Goal: Task Accomplishment & Management: Manage account settings

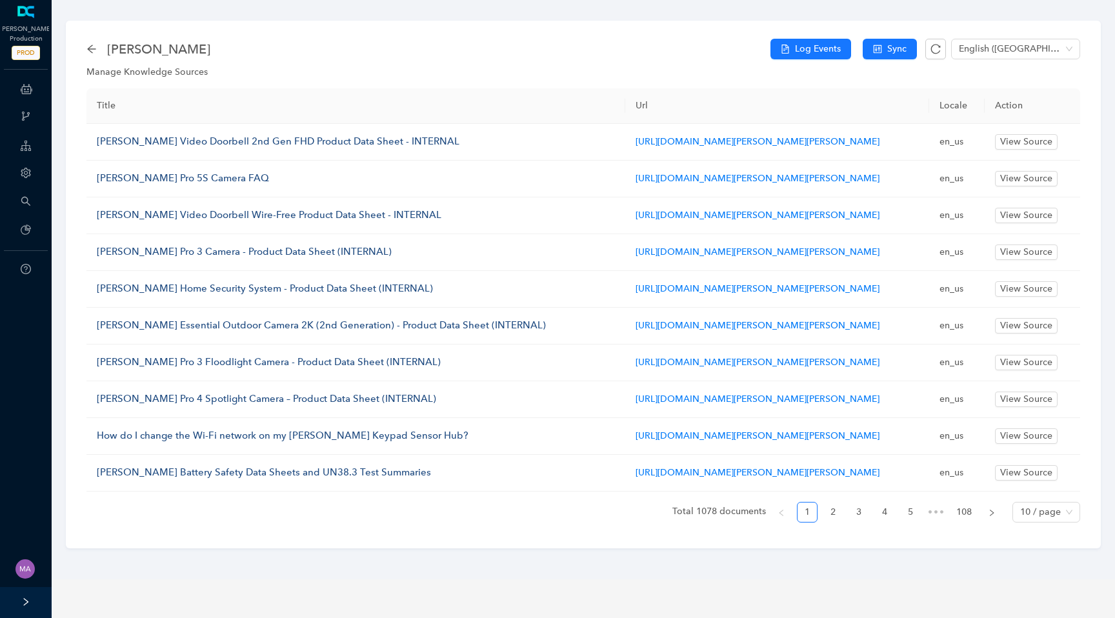
click at [28, 176] on icon "setting" at bounding box center [26, 173] width 10 height 10
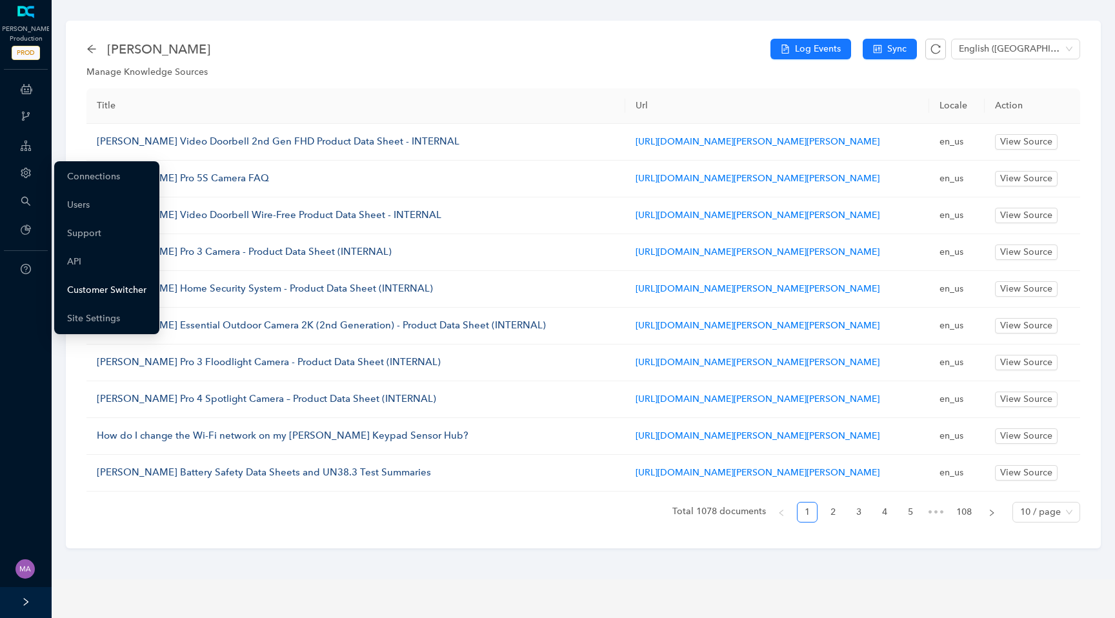
click at [95, 292] on link "Customer Switcher" at bounding box center [106, 290] width 79 height 26
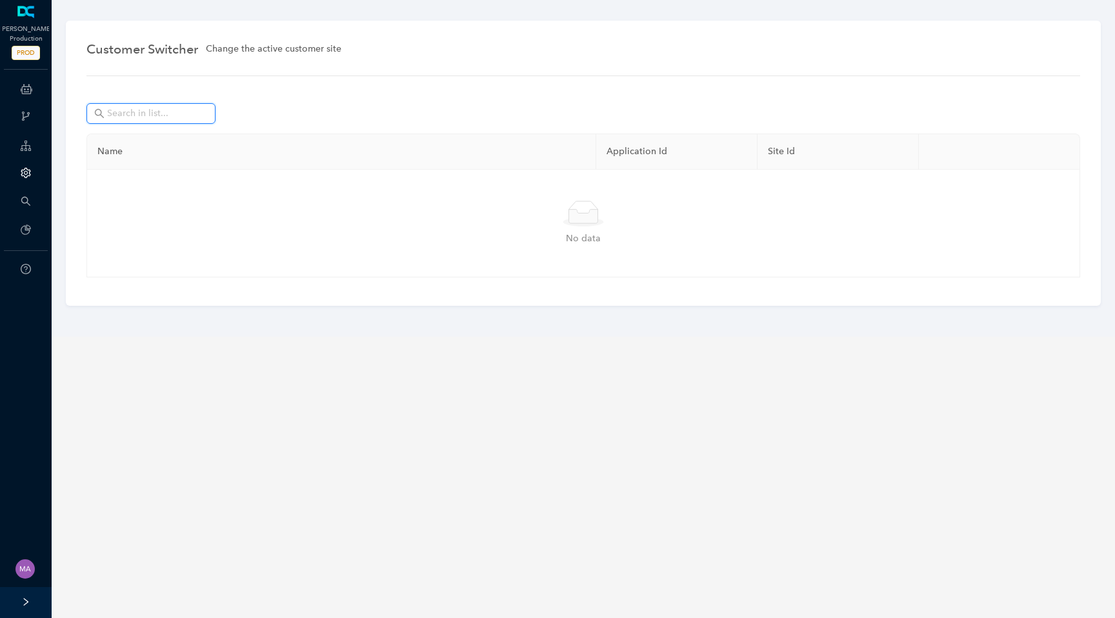
click at [168, 116] on input "text" at bounding box center [152, 113] width 90 height 14
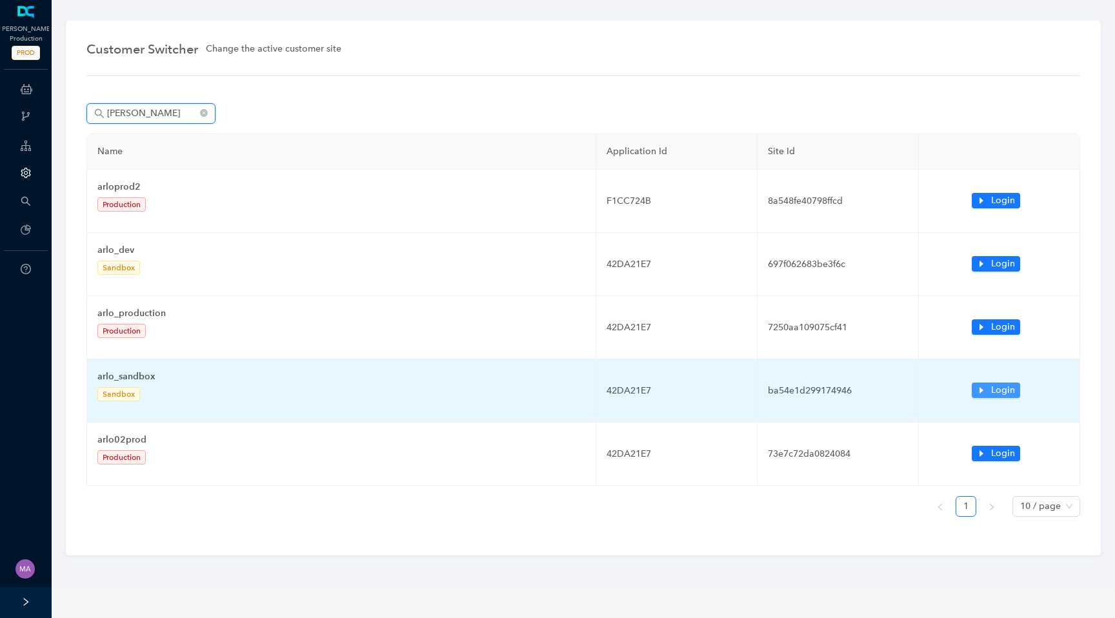
type input "[PERSON_NAME]"
click at [1006, 398] on span "Login" at bounding box center [1003, 390] width 24 height 14
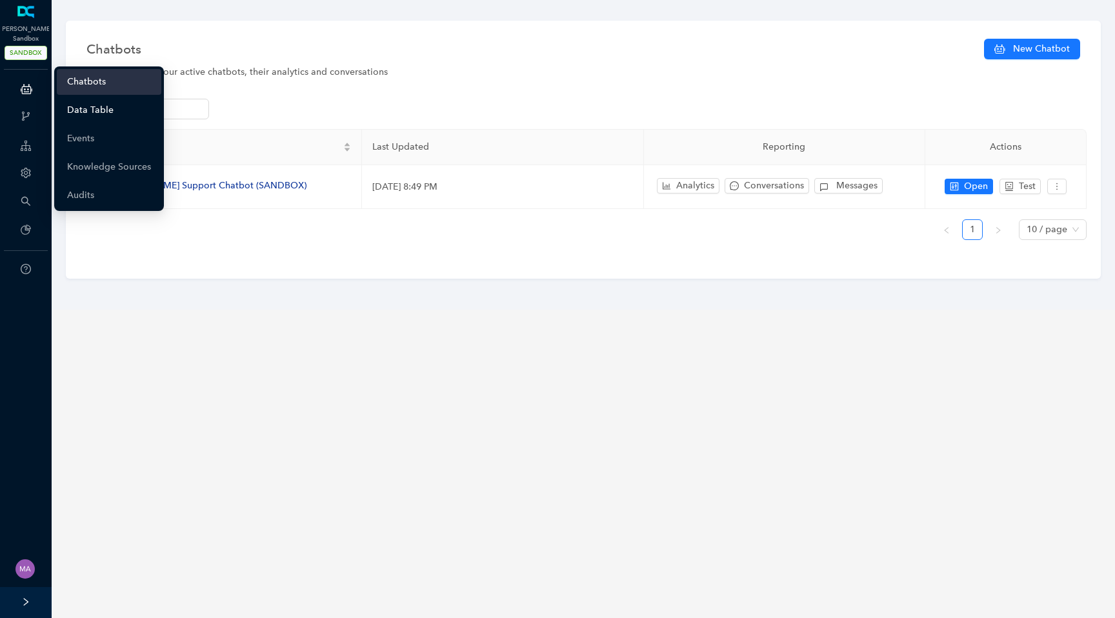
click at [109, 113] on link "Data Table" at bounding box center [90, 110] width 46 height 26
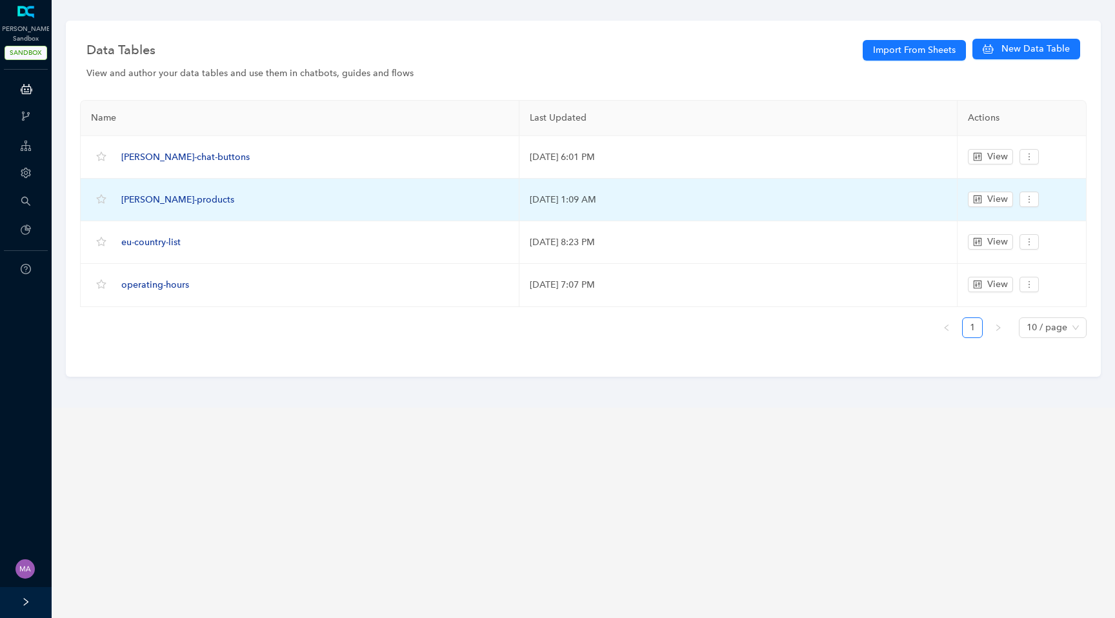
click at [152, 200] on span "arlo-products" at bounding box center [177, 199] width 113 height 11
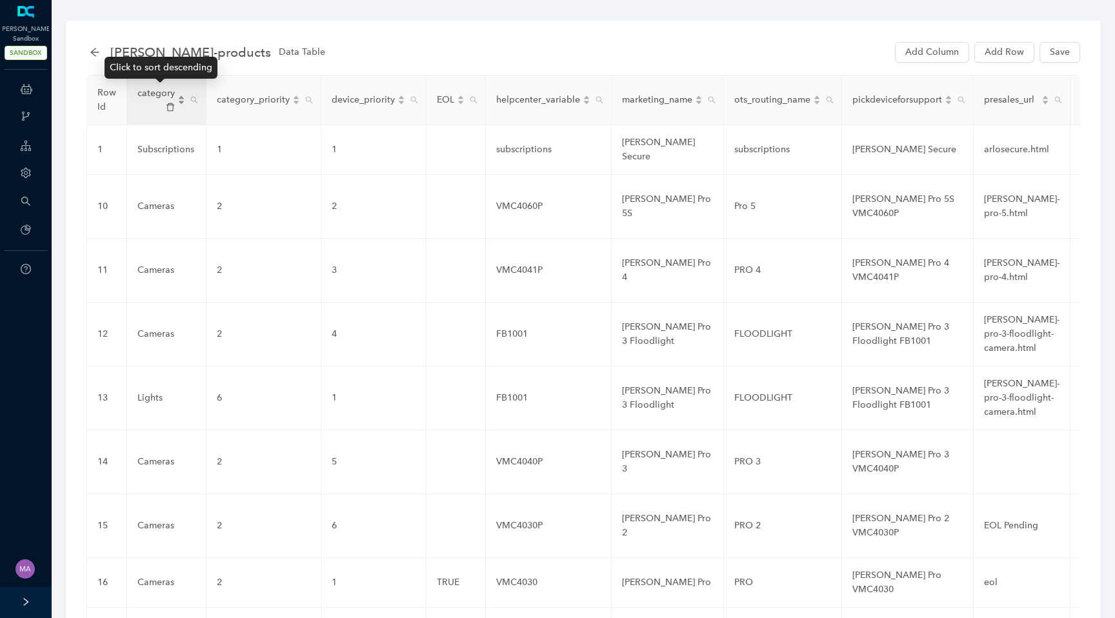
click at [179, 99] on div "category" at bounding box center [161, 99] width 48 height 27
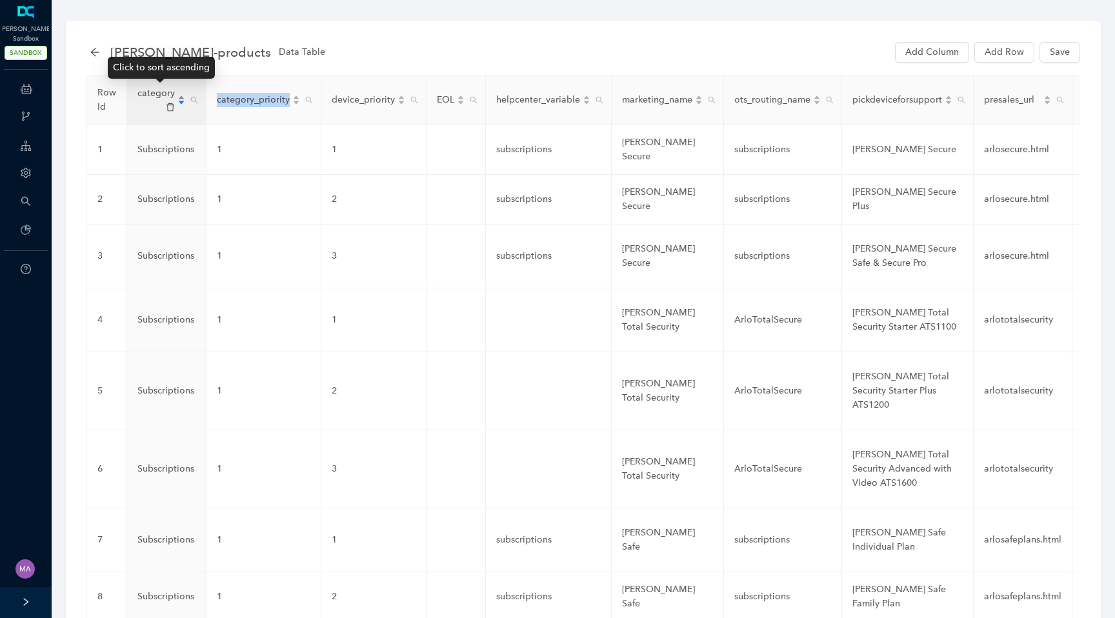
click at [179, 99] on div "category" at bounding box center [161, 99] width 48 height 27
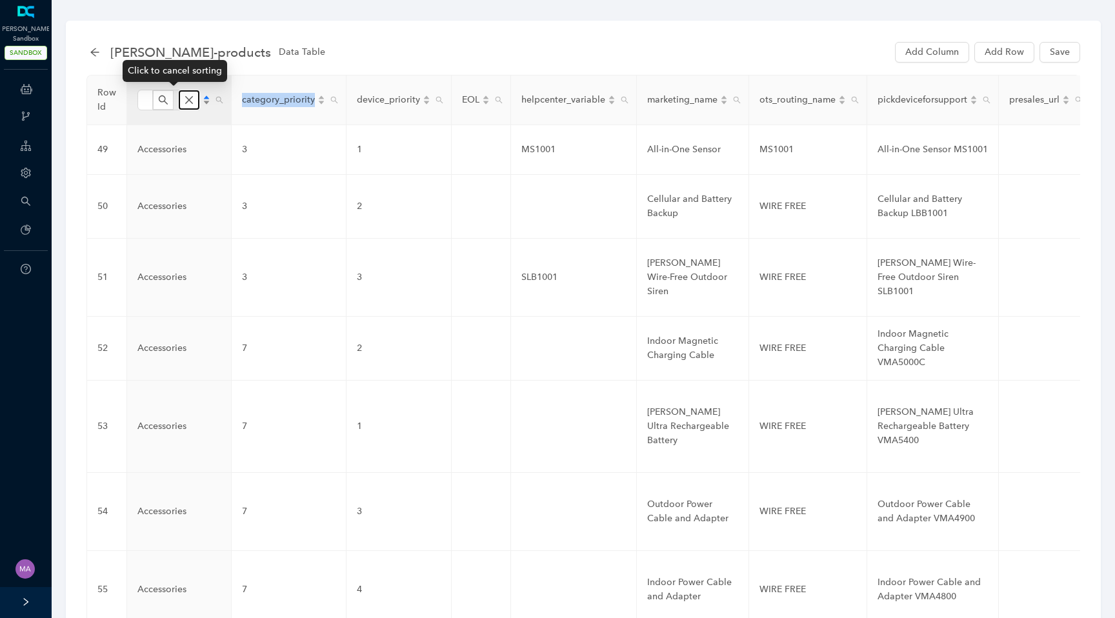
click at [179, 99] on button "button" at bounding box center [189, 99] width 21 height 19
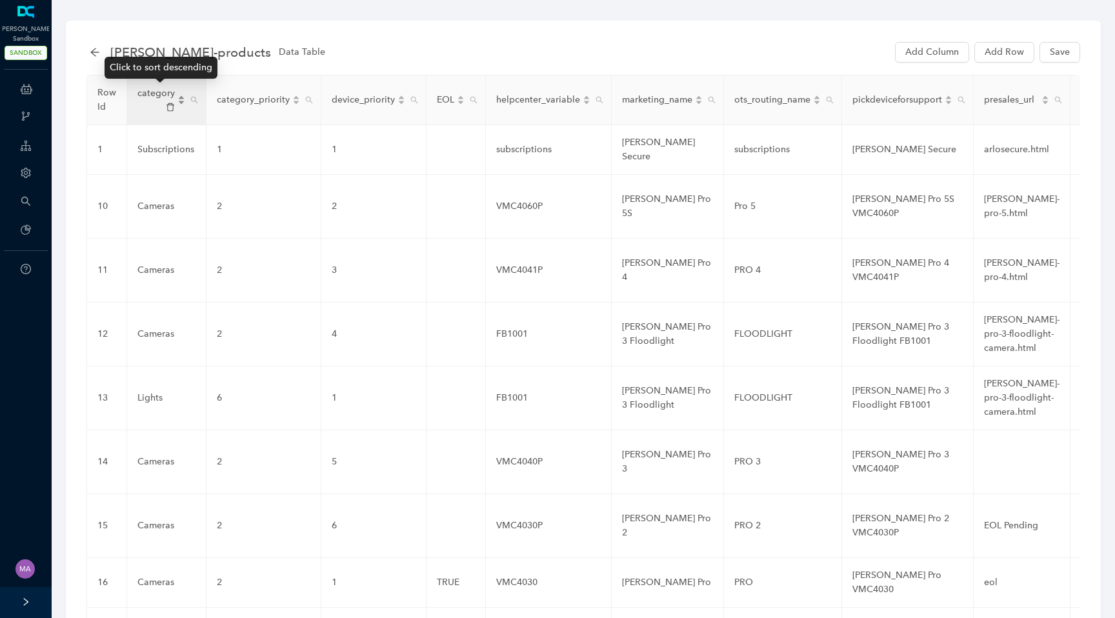
click at [177, 100] on div "category" at bounding box center [161, 99] width 48 height 27
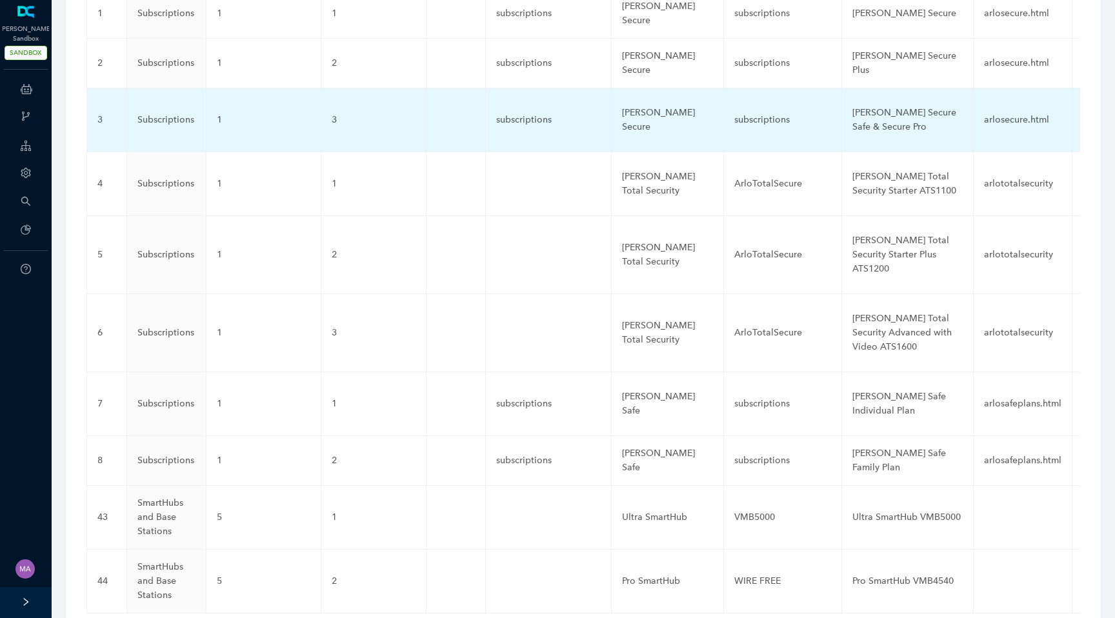
scroll to position [361, 0]
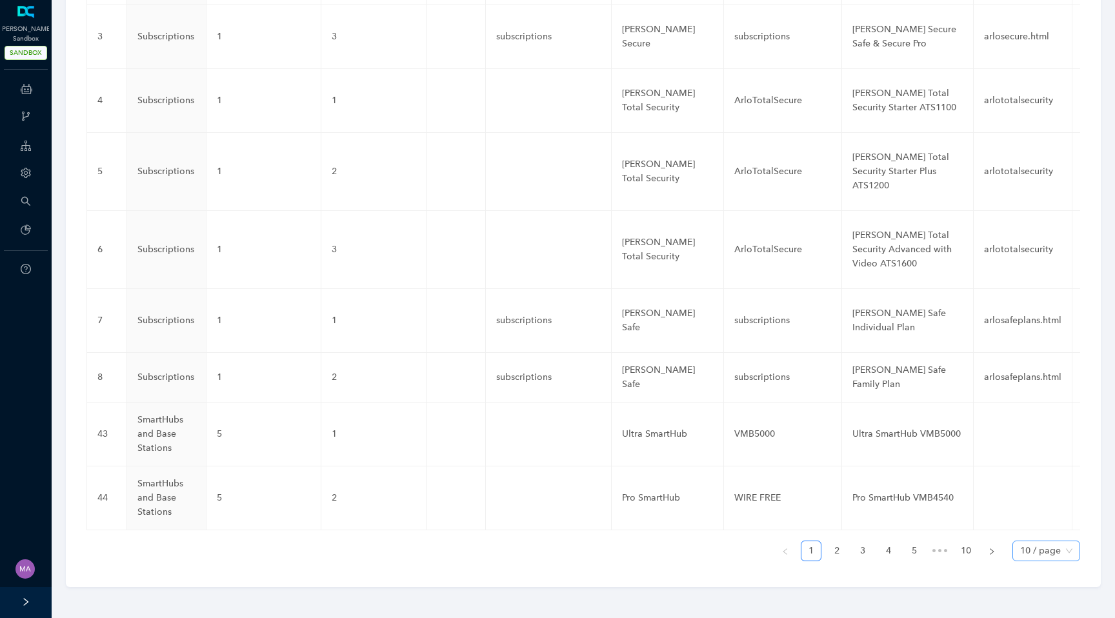
click at [1067, 552] on span "10 / page" at bounding box center [1046, 550] width 52 height 19
click at [1057, 529] on div "100 / page" at bounding box center [1046, 525] width 46 height 14
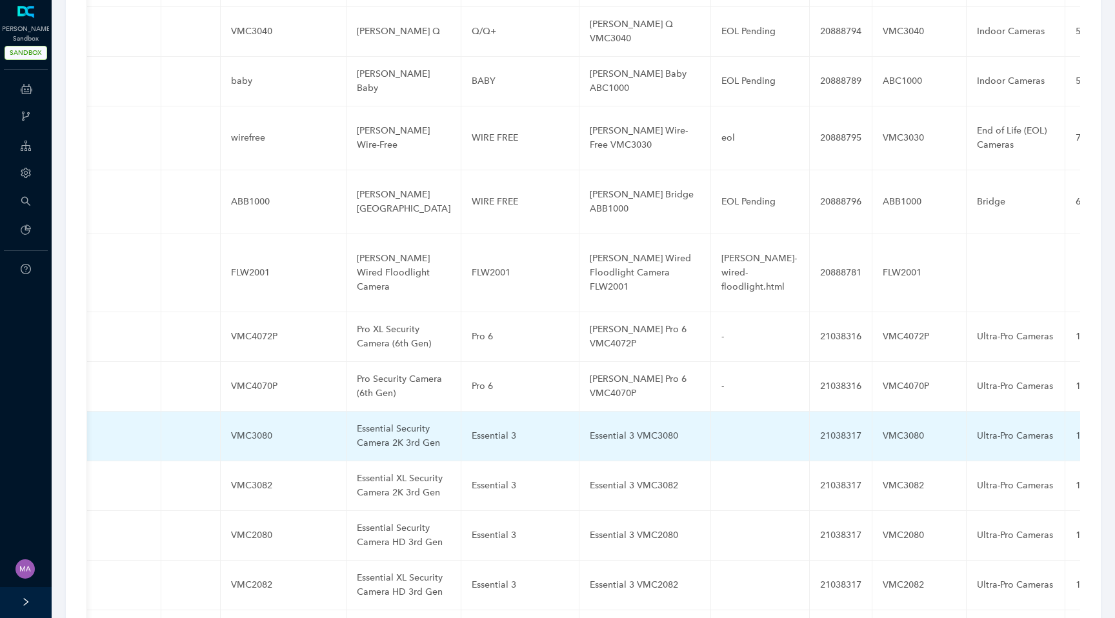
scroll to position [0, 570]
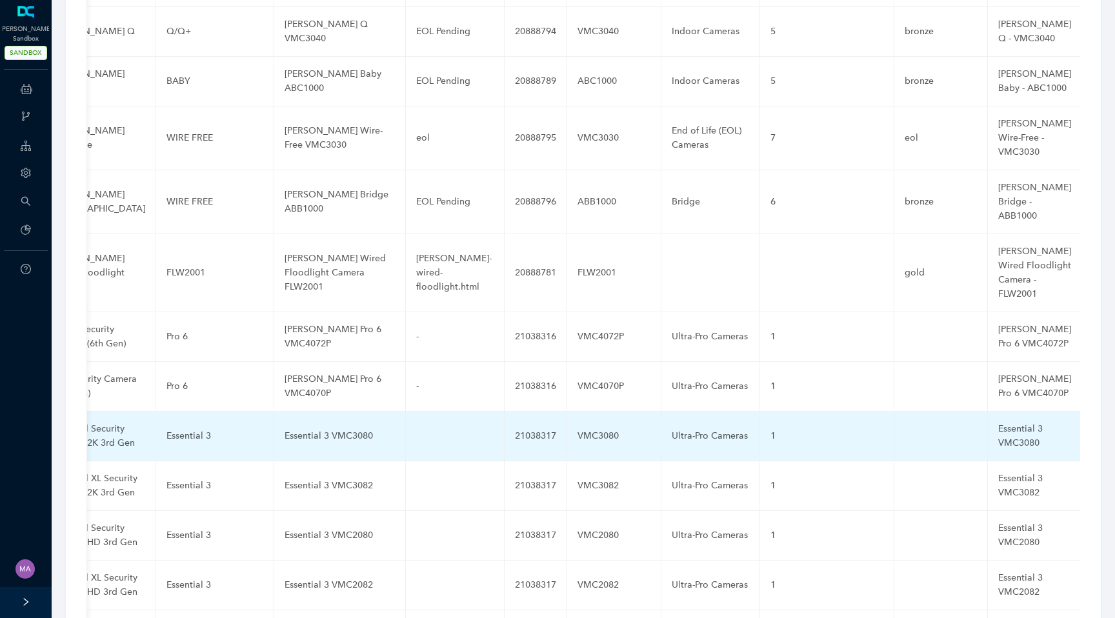
click at [690, 429] on div "Ultra-Pro Cameras" at bounding box center [710, 436] width 77 height 14
click at [672, 426] on input "Ultra-Pro Cameras" at bounding box center [690, 436] width 36 height 21
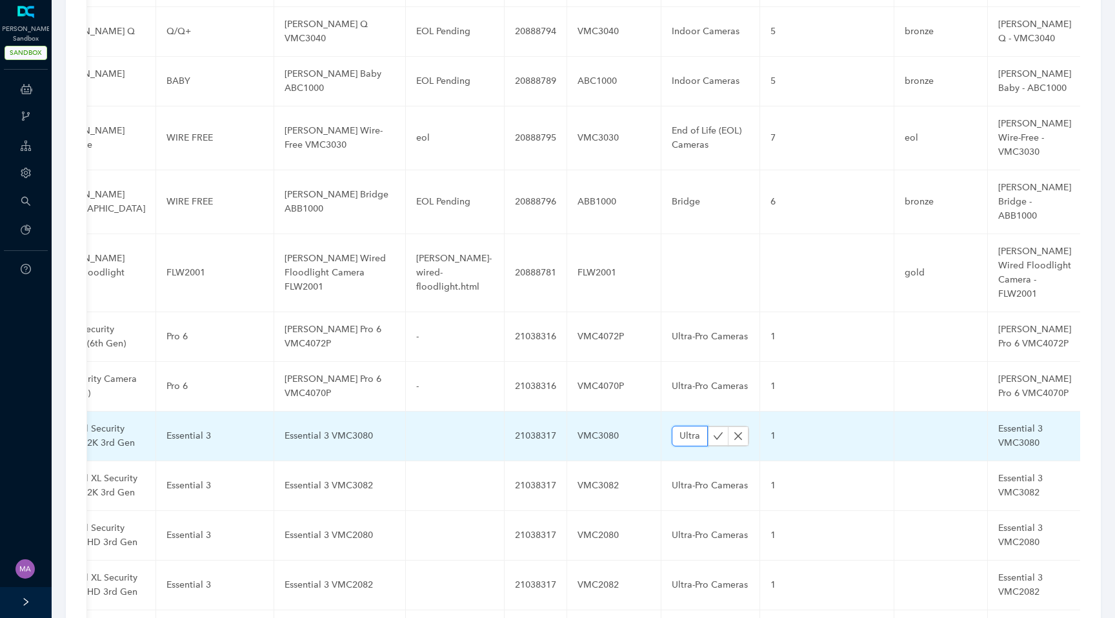
paste input "Essential"
type input "Essential Cameras"
click at [708, 427] on button "button" at bounding box center [718, 436] width 21 height 19
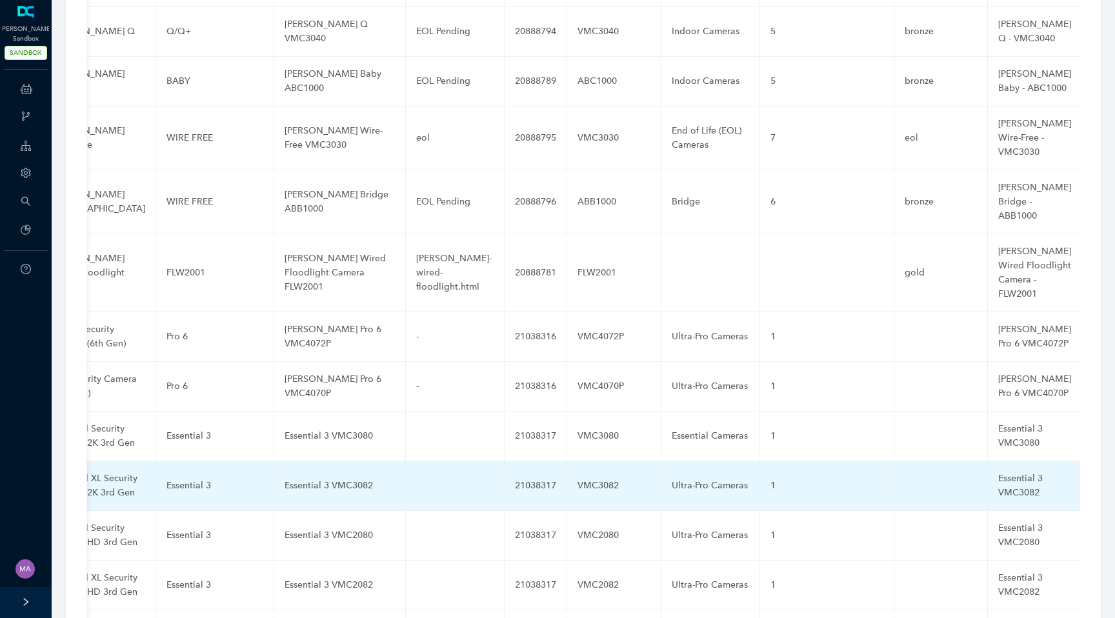
click at [672, 479] on div "Ultra-Pro Cameras" at bounding box center [710, 486] width 77 height 14
click at [672, 476] on input "Ultra-Pro Cameras" at bounding box center [690, 486] width 36 height 21
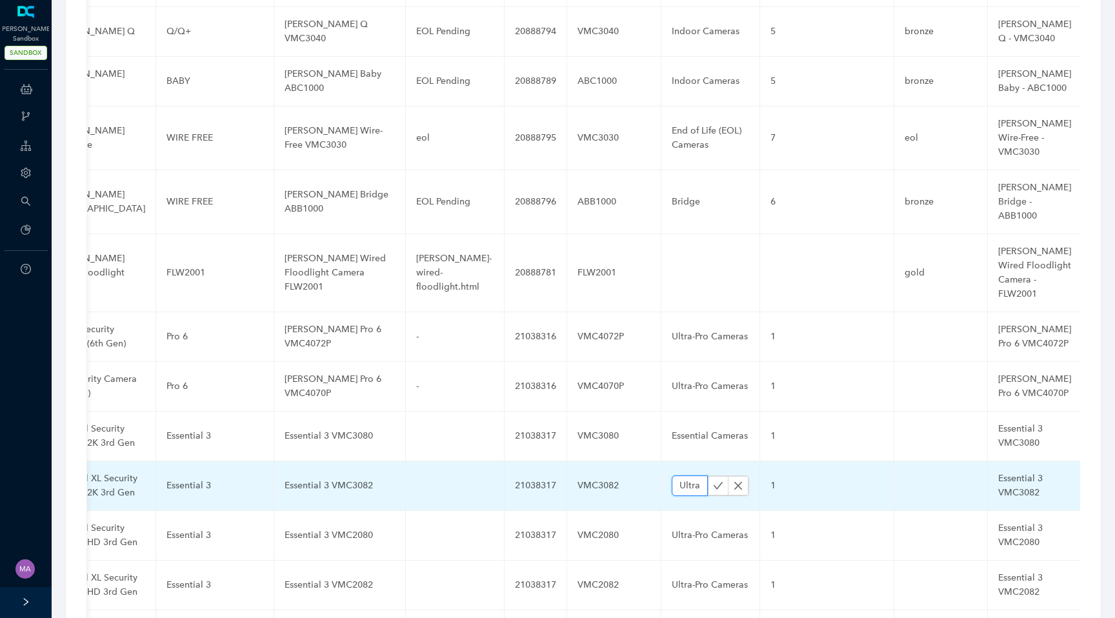
paste input "Essential"
type input "Essential Cameras"
click at [708, 476] on button "button" at bounding box center [718, 485] width 21 height 19
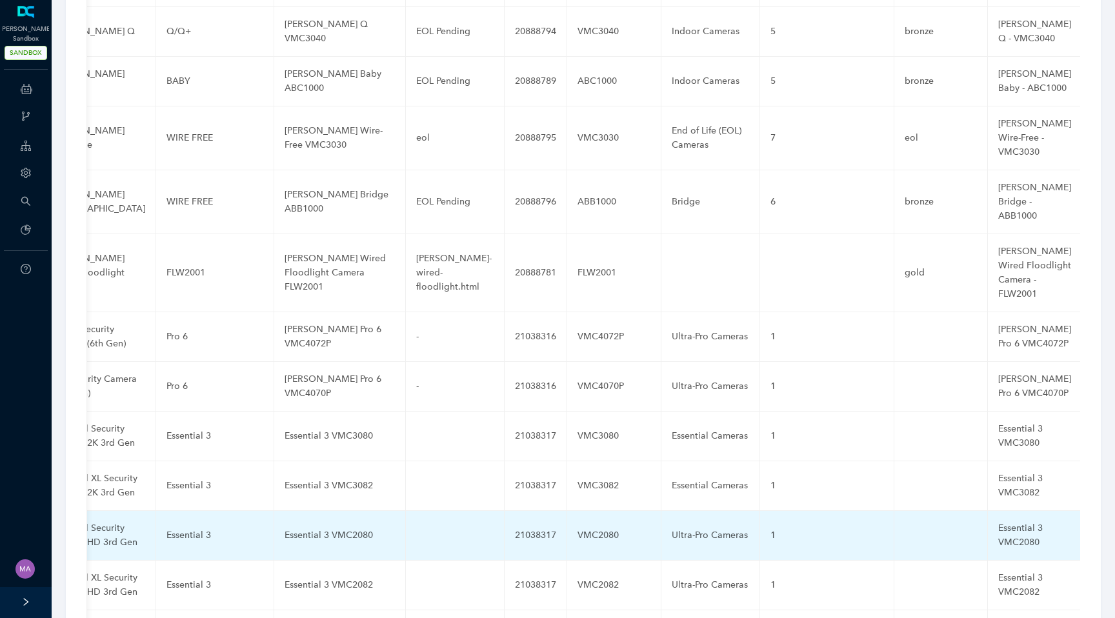
click at [672, 529] on div "Ultra-Pro Cameras" at bounding box center [710, 536] width 77 height 14
click at [672, 525] on input "Ultra-Pro Cameras" at bounding box center [690, 535] width 36 height 21
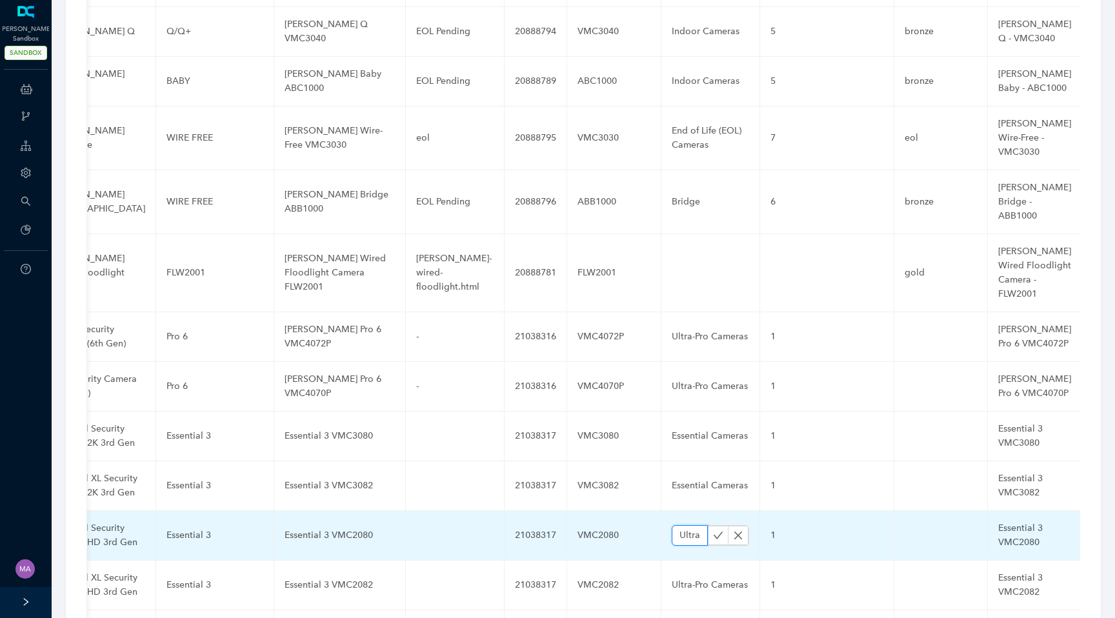
paste input "Essential"
type input "Essential Cameras"
click at [713, 530] on icon "check" at bounding box center [718, 535] width 10 height 10
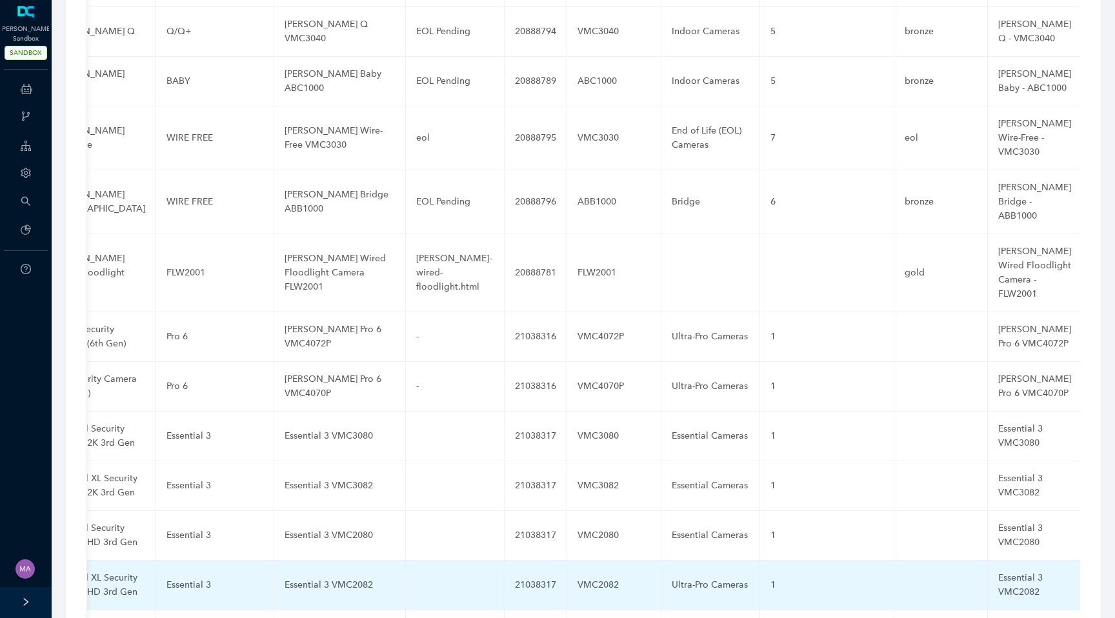
click at [672, 578] on div "Ultra-Pro Cameras" at bounding box center [710, 585] width 77 height 14
click at [672, 575] on input "Ultra-Pro Cameras" at bounding box center [690, 585] width 36 height 21
type input "Essential Cameras"
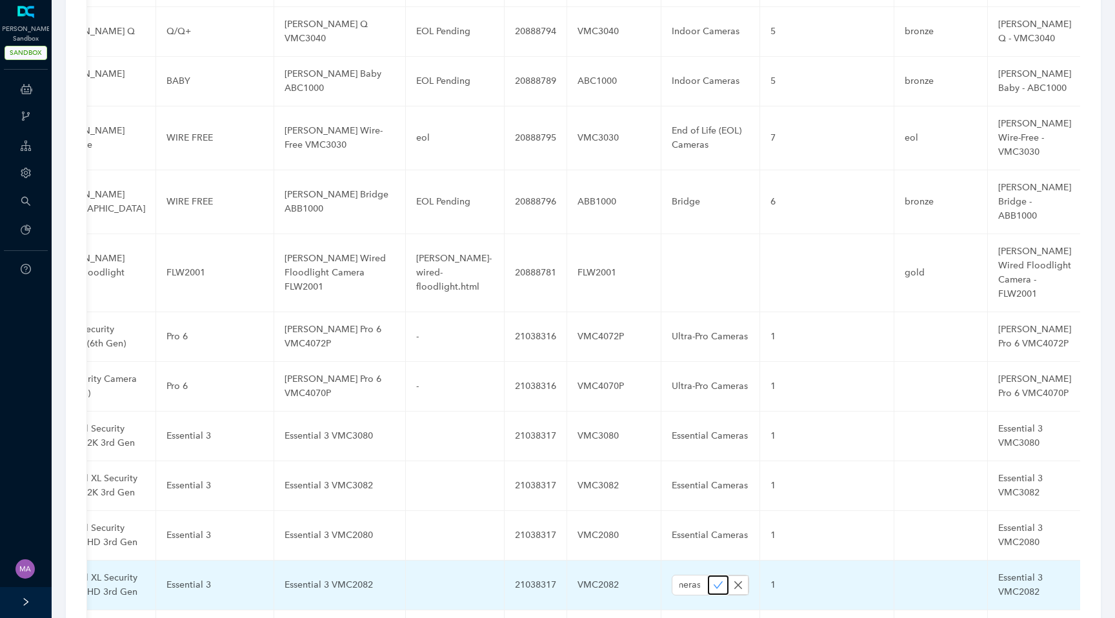
click at [713, 580] on icon "check" at bounding box center [718, 585] width 10 height 10
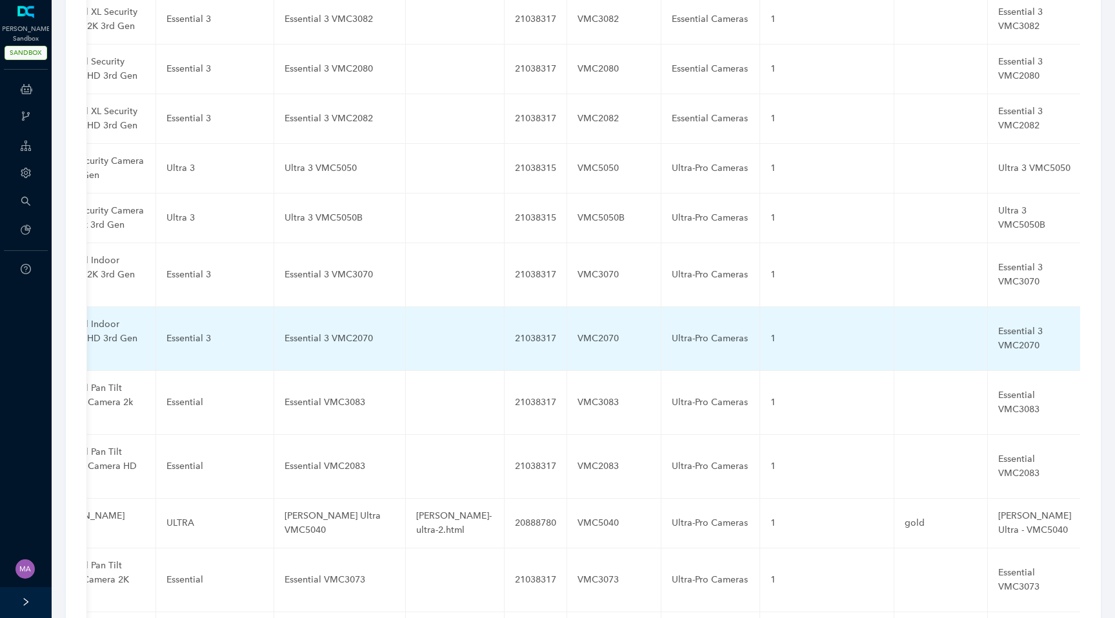
scroll to position [3589, 0]
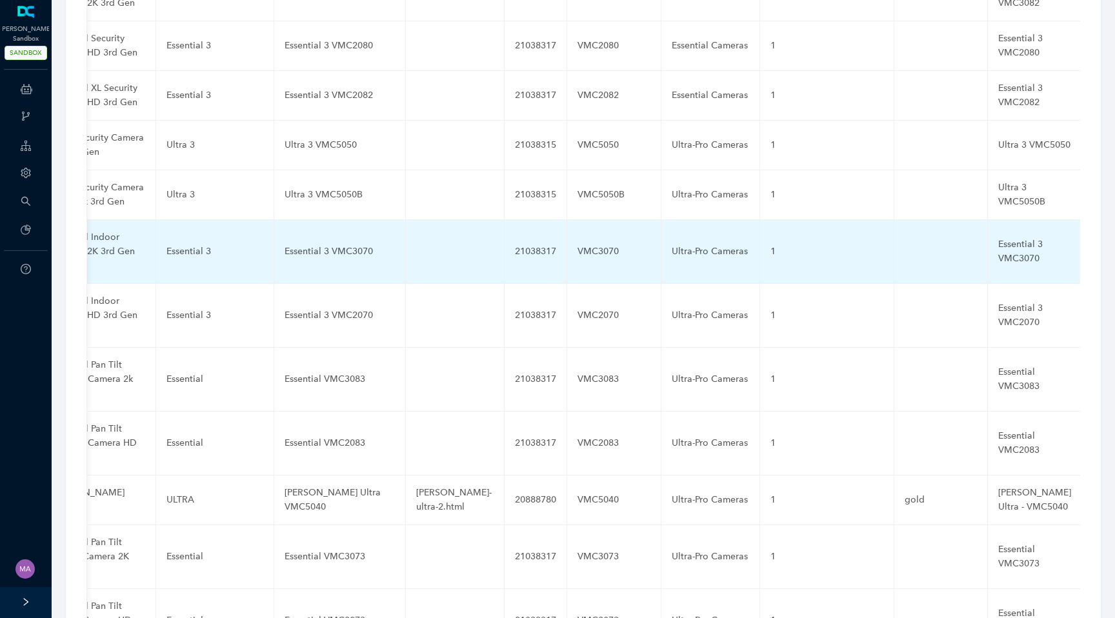
click at [675, 245] on div "Ultra-Pro Cameras" at bounding box center [710, 252] width 77 height 14
click at [708, 242] on button "button" at bounding box center [718, 251] width 21 height 19
click at [672, 245] on div "Ultra-Pro Cameras" at bounding box center [710, 252] width 77 height 14
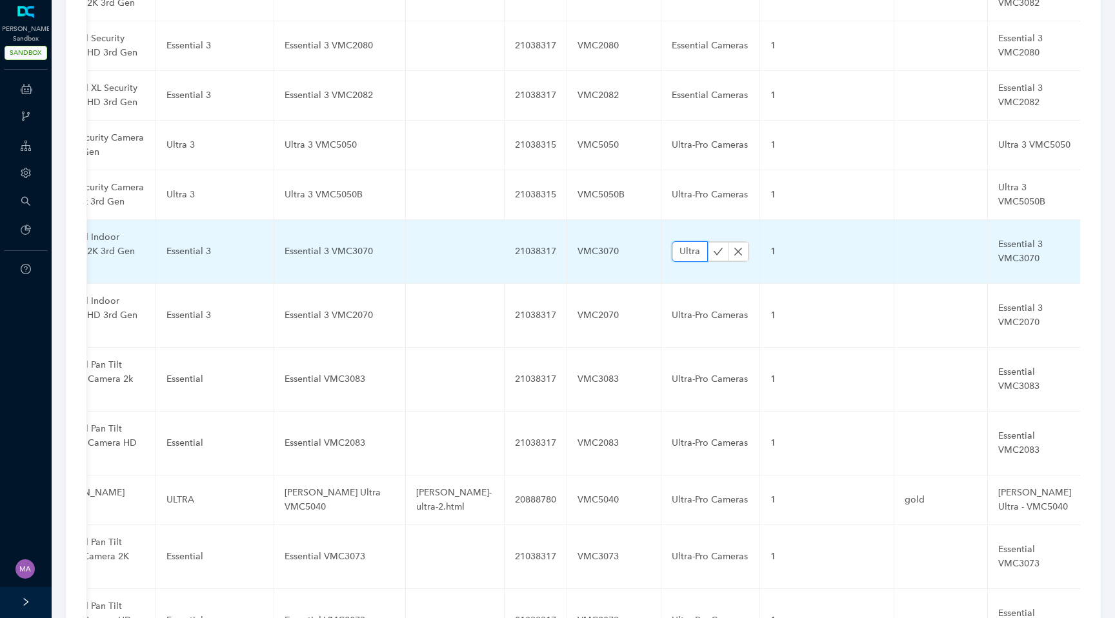
click at [672, 241] on input "Ultra-Pro Cameras" at bounding box center [690, 251] width 36 height 21
paste input "Essential"
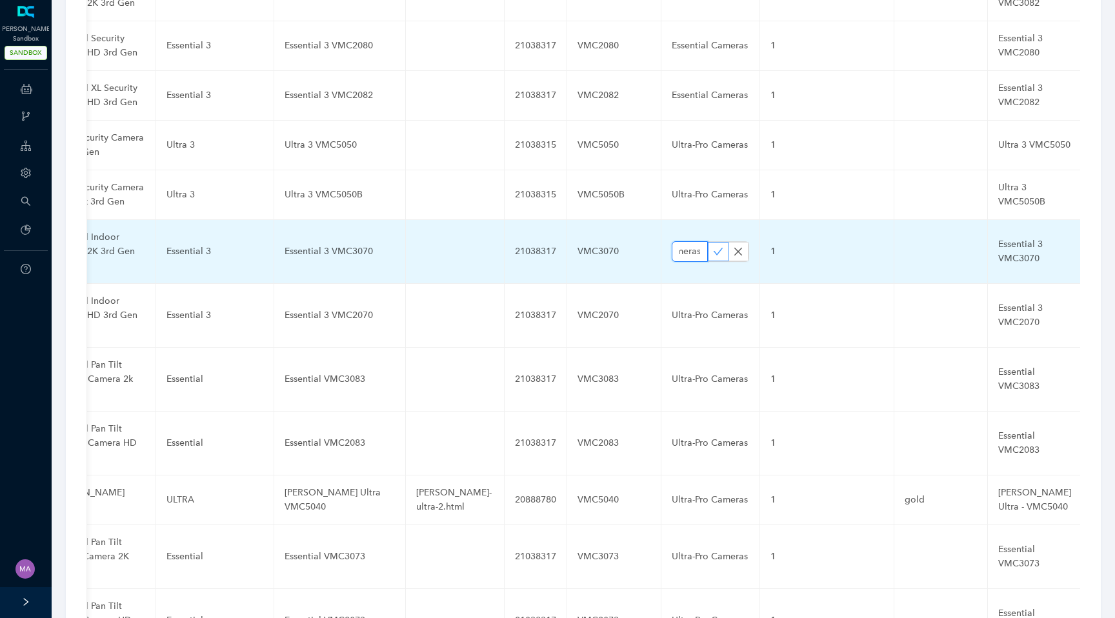
type input "Essential Cameras"
click at [713, 247] on icon "check" at bounding box center [718, 252] width 10 height 10
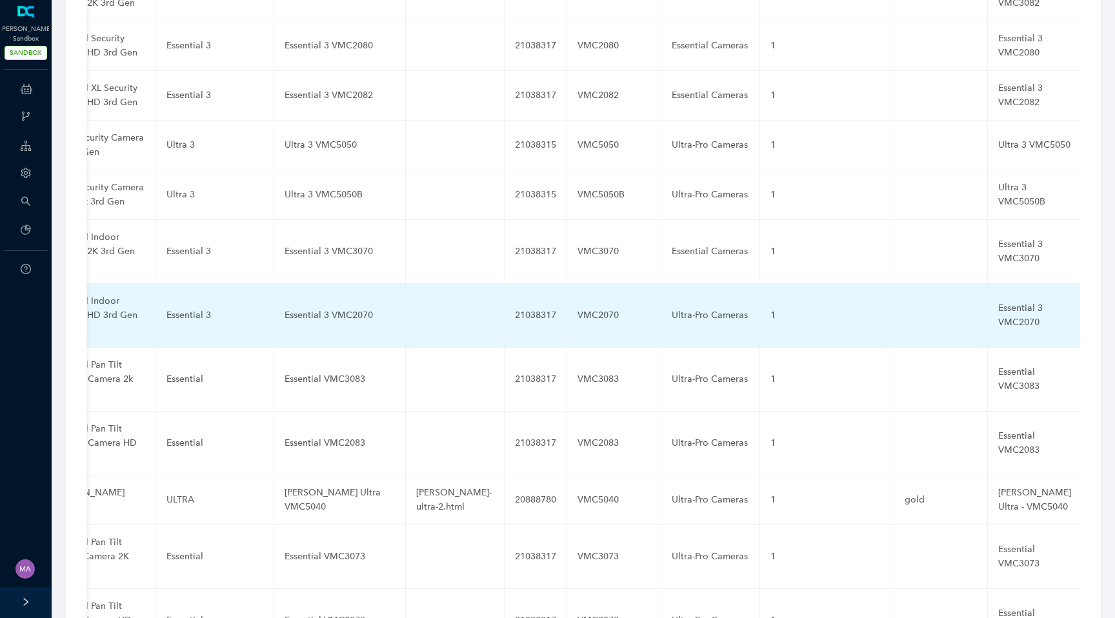
click at [672, 308] on div "Ultra-Pro Cameras" at bounding box center [710, 315] width 77 height 14
click at [672, 305] on input "Ultra-Pro Cameras" at bounding box center [690, 315] width 36 height 21
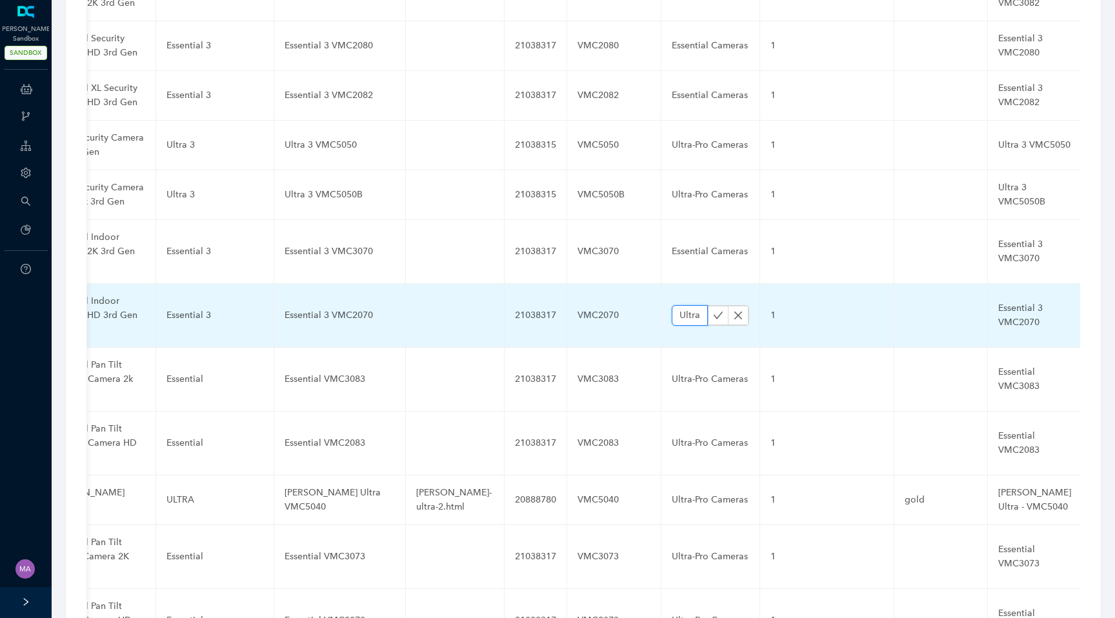
paste input "Essential"
type input "Essential Cameras"
click at [713, 310] on icon "check" at bounding box center [718, 315] width 10 height 10
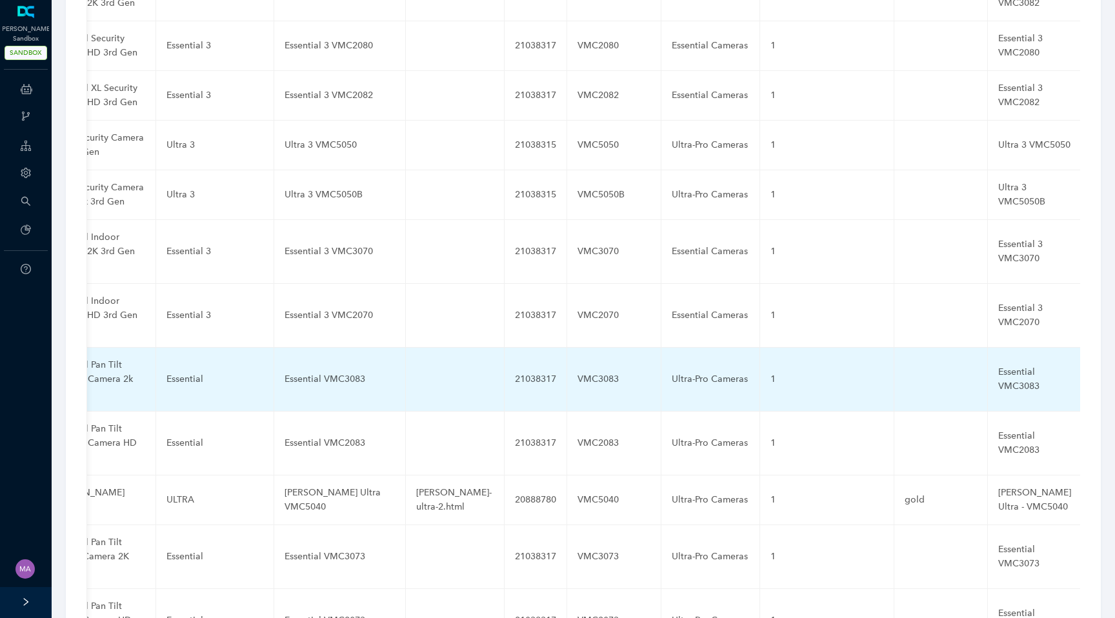
click at [672, 372] on div "Ultra-Pro Cameras" at bounding box center [710, 379] width 77 height 14
click at [672, 369] on input "Ultra-Pro Cameras" at bounding box center [690, 379] width 36 height 21
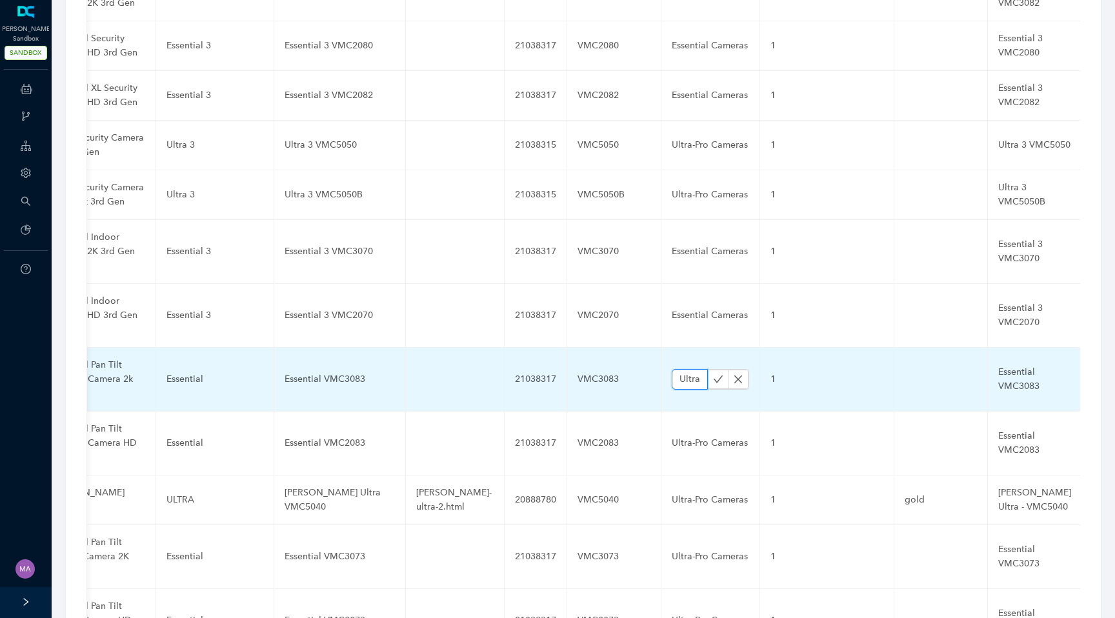
paste input "Essential"
type input "Essential Cameras"
click at [713, 374] on icon "check" at bounding box center [718, 379] width 10 height 10
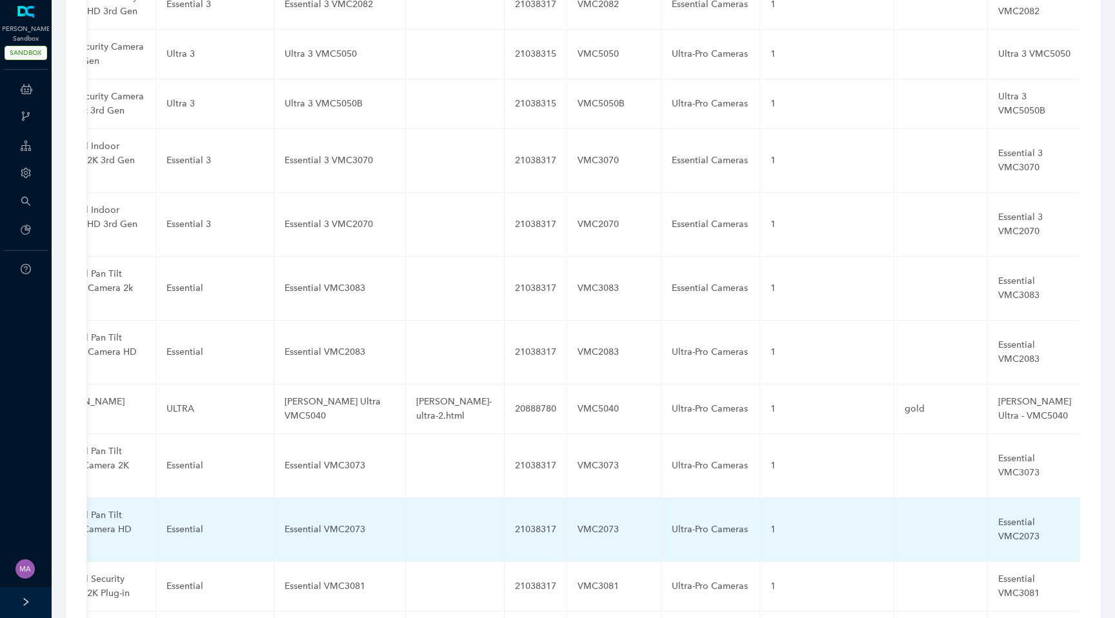
scroll to position [3693, 0]
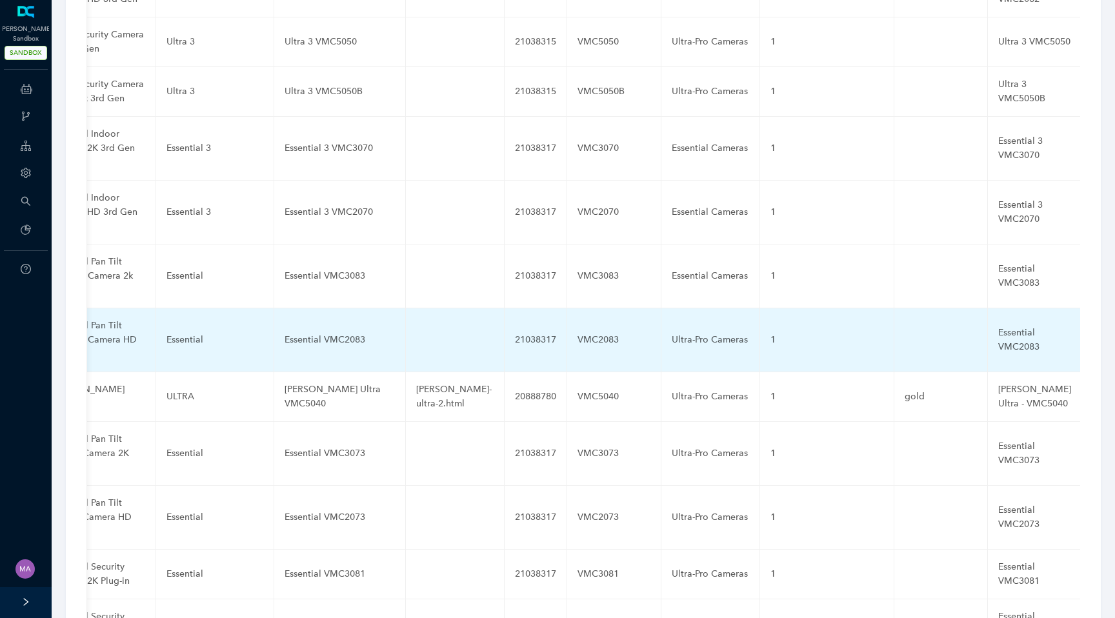
click at [672, 333] on div "Ultra-Pro Cameras" at bounding box center [710, 340] width 77 height 14
click at [672, 330] on input "Ultra-Pro Cameras" at bounding box center [690, 340] width 36 height 21
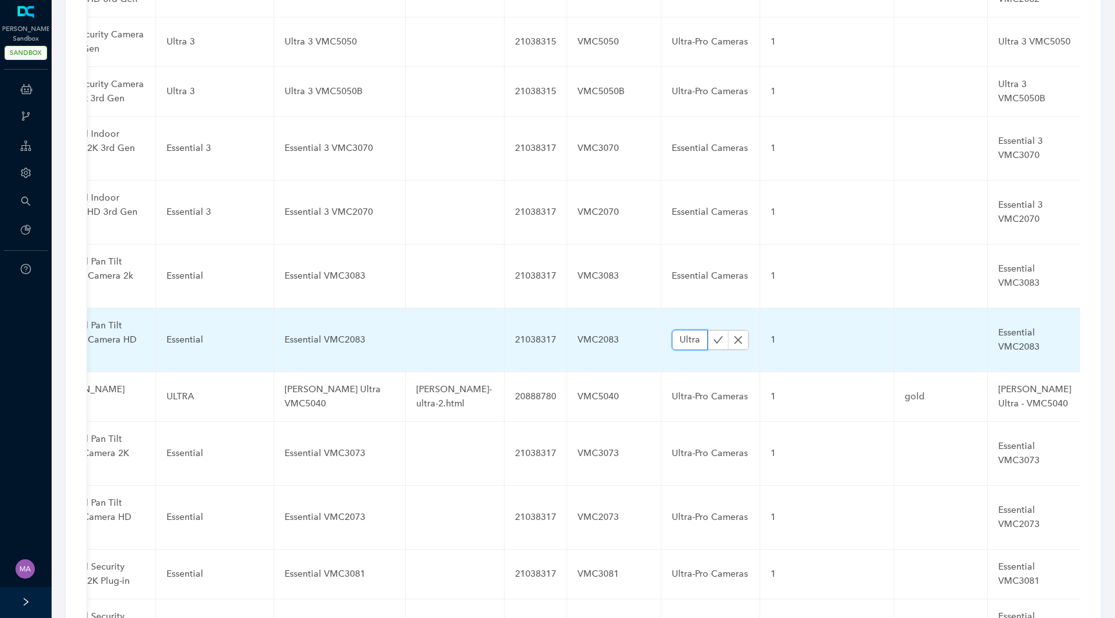
paste input "Essential"
type input "Essential Cameras"
click at [713, 335] on icon "check" at bounding box center [718, 340] width 10 height 10
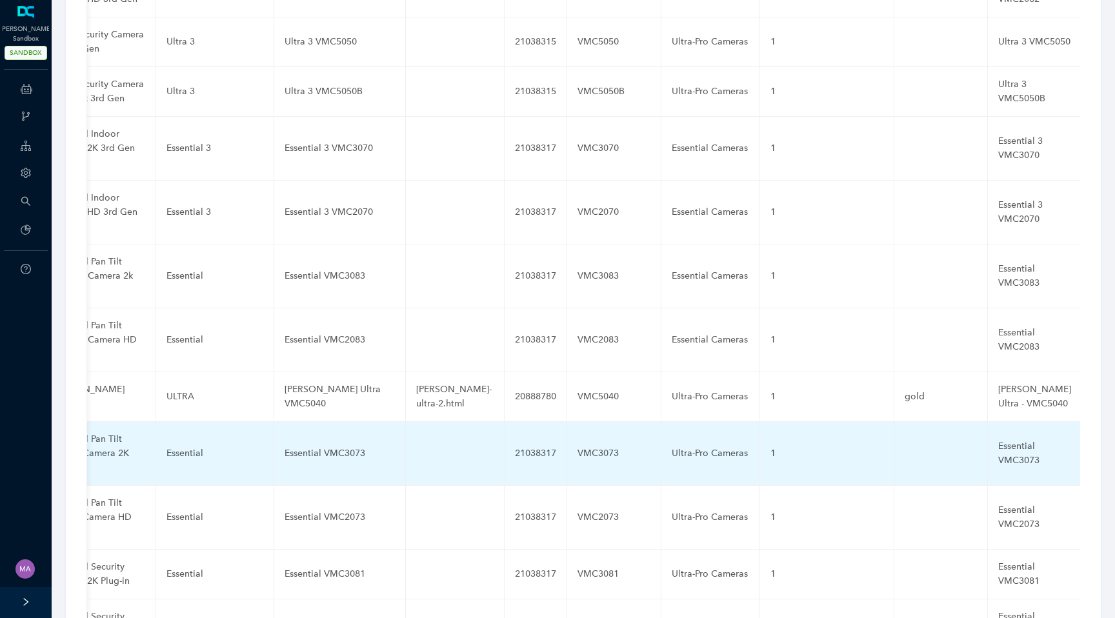
click at [672, 447] on div "Ultra-Pro Cameras" at bounding box center [710, 454] width 77 height 14
click at [672, 443] on input "Ultra-Pro Cameras" at bounding box center [690, 453] width 36 height 21
paste input "Essential"
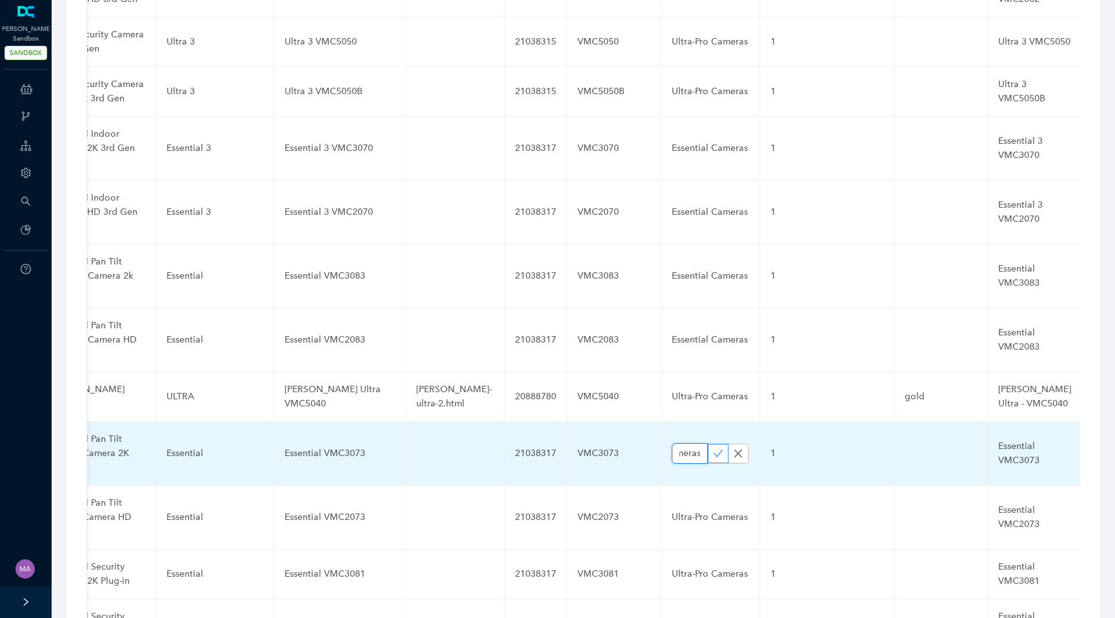
type input "Essential Cameras"
click at [713, 449] on icon "check" at bounding box center [718, 454] width 10 height 10
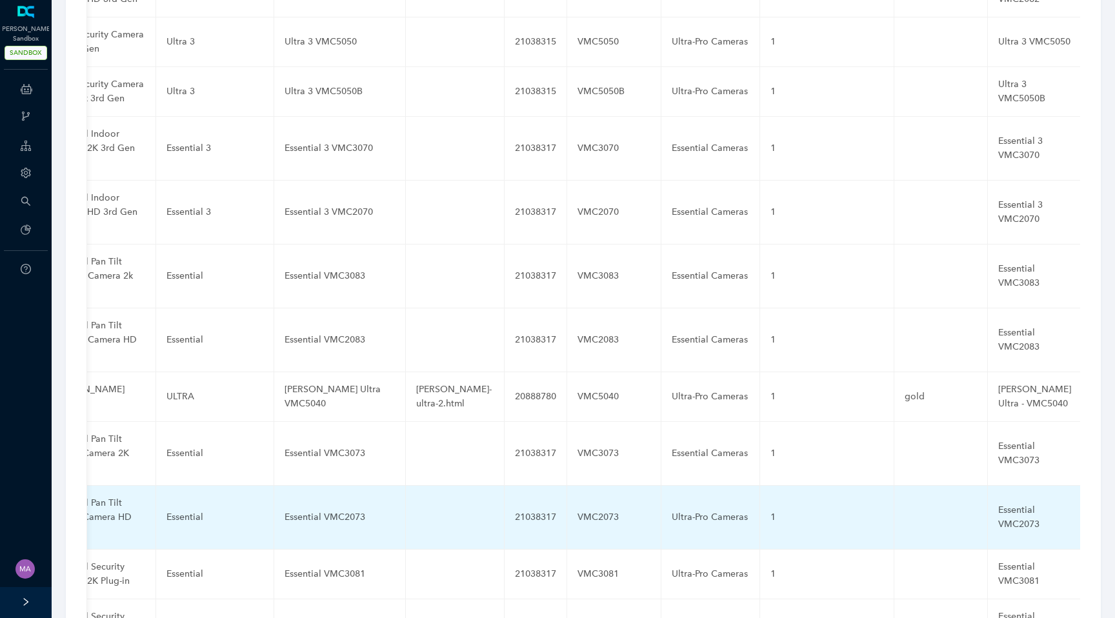
click at [672, 510] on div "Ultra-Pro Cameras" at bounding box center [710, 517] width 77 height 14
type input "Essential Cameras"
click at [713, 512] on icon "check" at bounding box center [718, 517] width 10 height 10
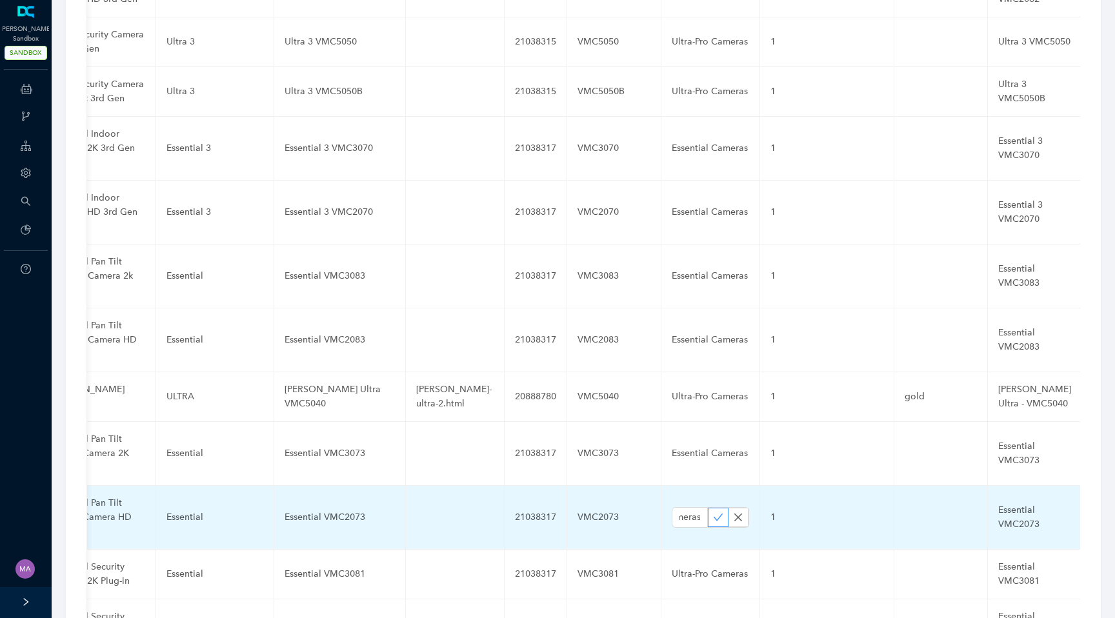
scroll to position [0, 0]
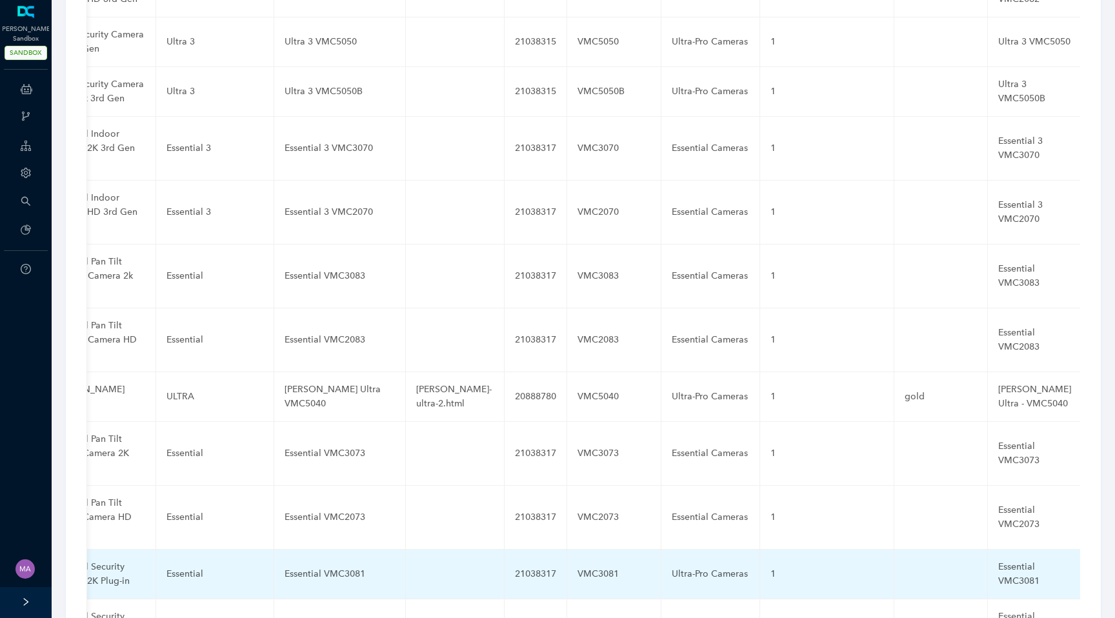
click at [672, 567] on div "Ultra-Pro Cameras" at bounding box center [710, 574] width 77 height 14
click at [672, 564] on input "Ultra-Pro Cameras" at bounding box center [690, 574] width 36 height 21
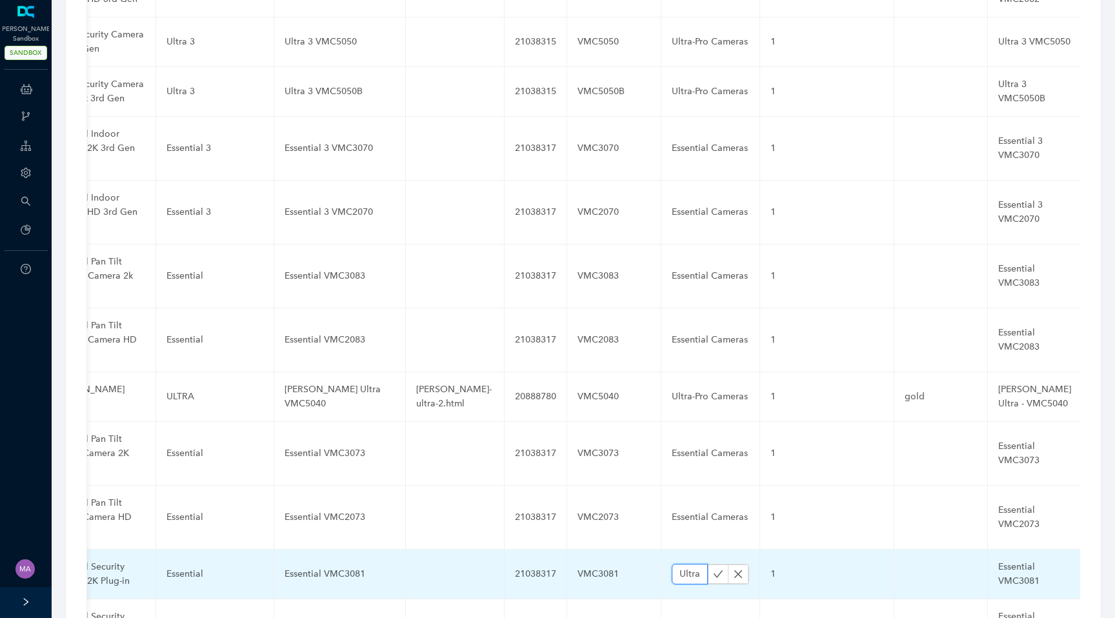
paste input "Essential"
type input "Essential Cameras"
click at [713, 569] on icon "check" at bounding box center [718, 574] width 10 height 10
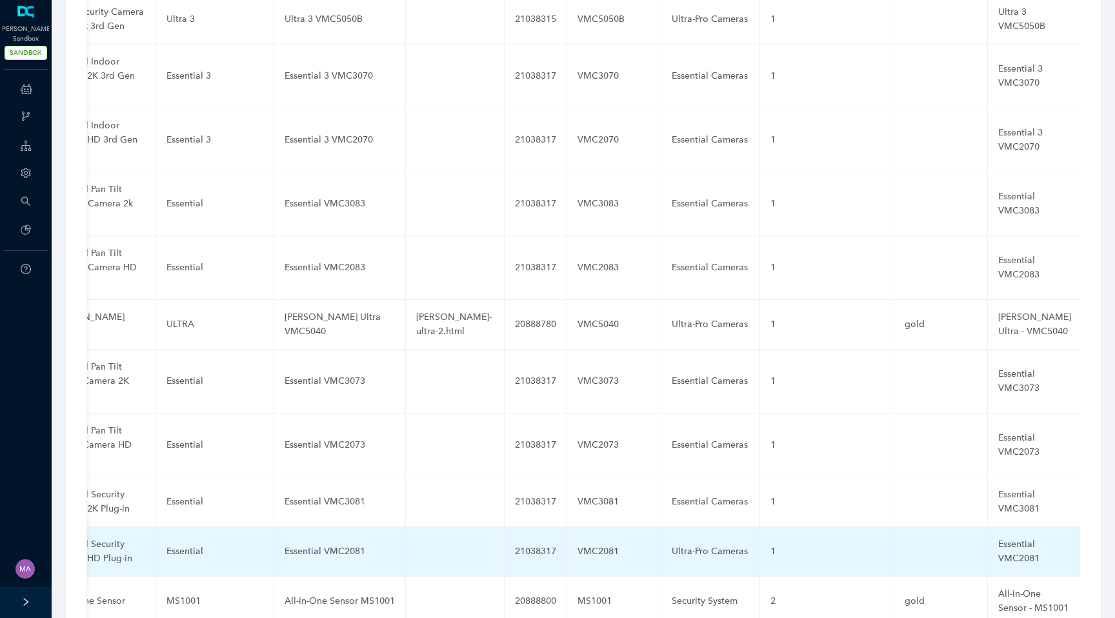
scroll to position [3766, 0]
click at [672, 543] on div "Ultra-Pro Cameras" at bounding box center [710, 550] width 77 height 14
type input "Essential Cameras"
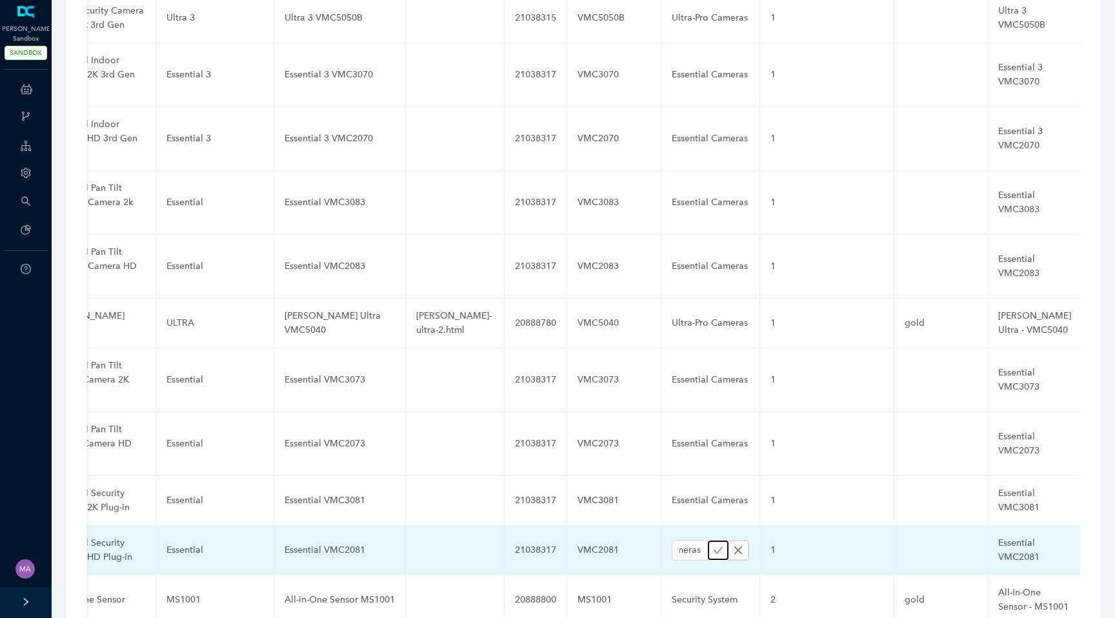
click at [713, 545] on icon "check" at bounding box center [718, 550] width 10 height 10
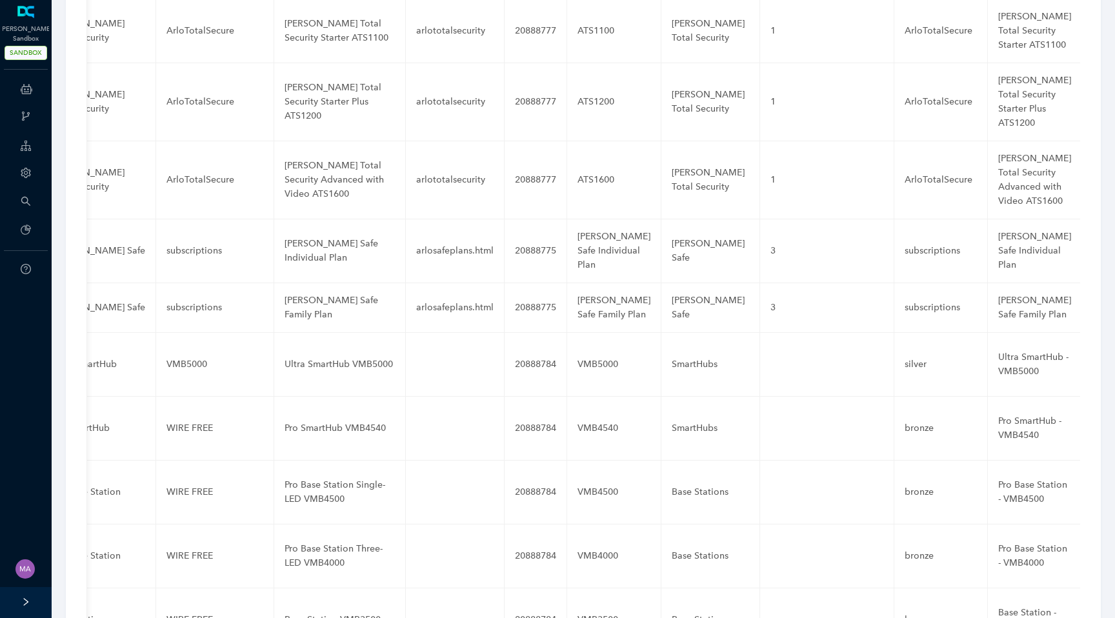
scroll to position [0, 0]
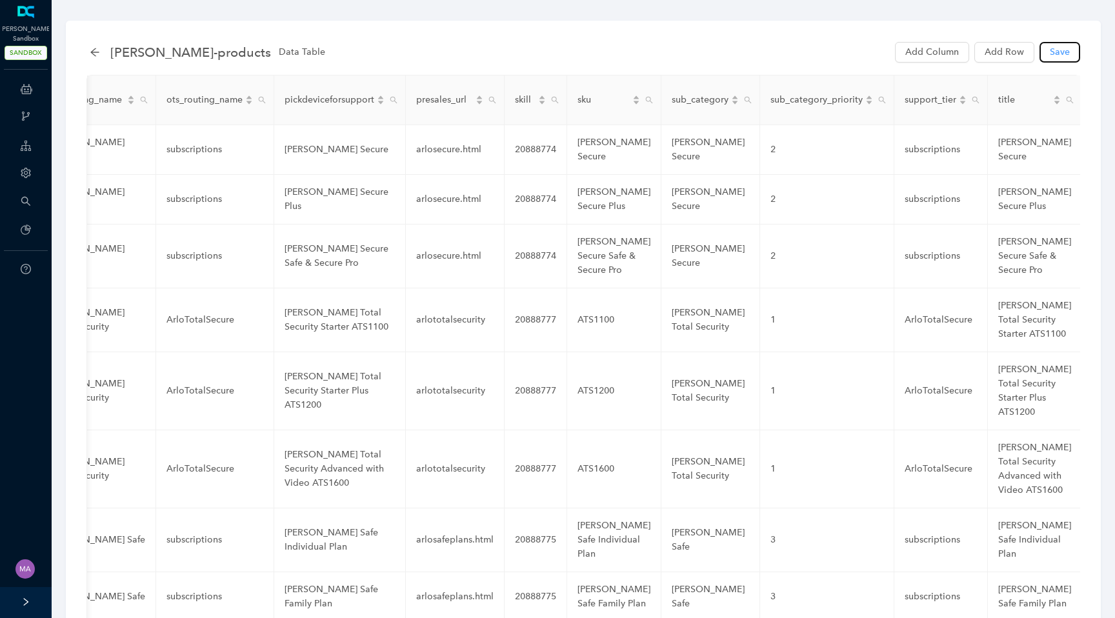
click at [1073, 54] on button "Save" at bounding box center [1060, 52] width 41 height 21
click at [1053, 49] on span "Save" at bounding box center [1060, 52] width 20 height 14
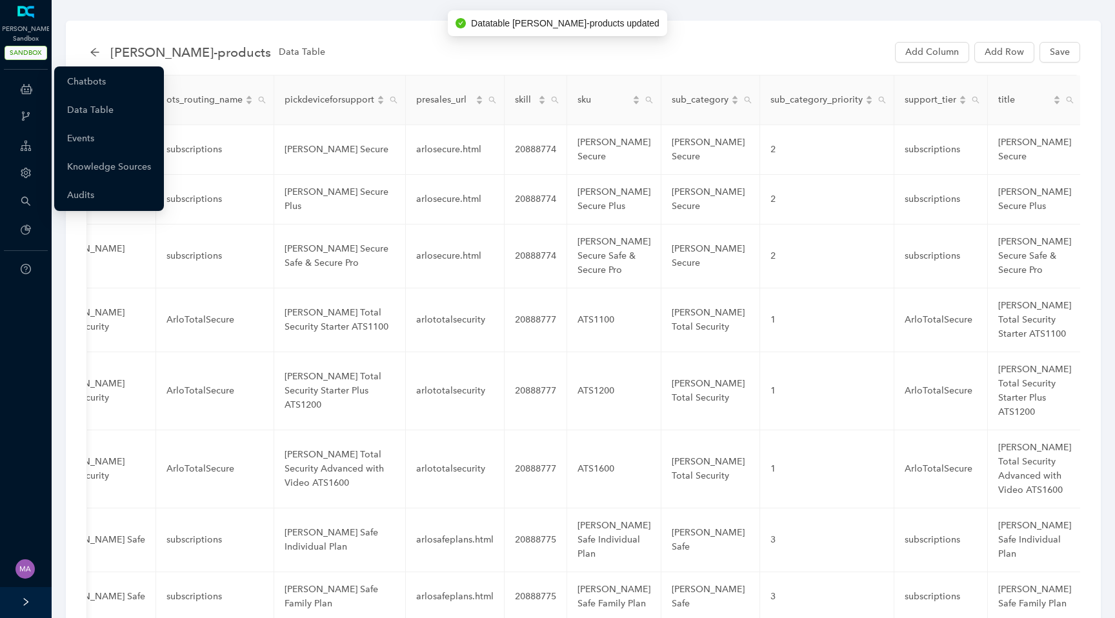
click at [26, 81] on icon at bounding box center [27, 89] width 12 height 26
click at [90, 83] on link "Chatbots" at bounding box center [86, 82] width 39 height 26
